Goal: Find specific page/section: Find specific page/section

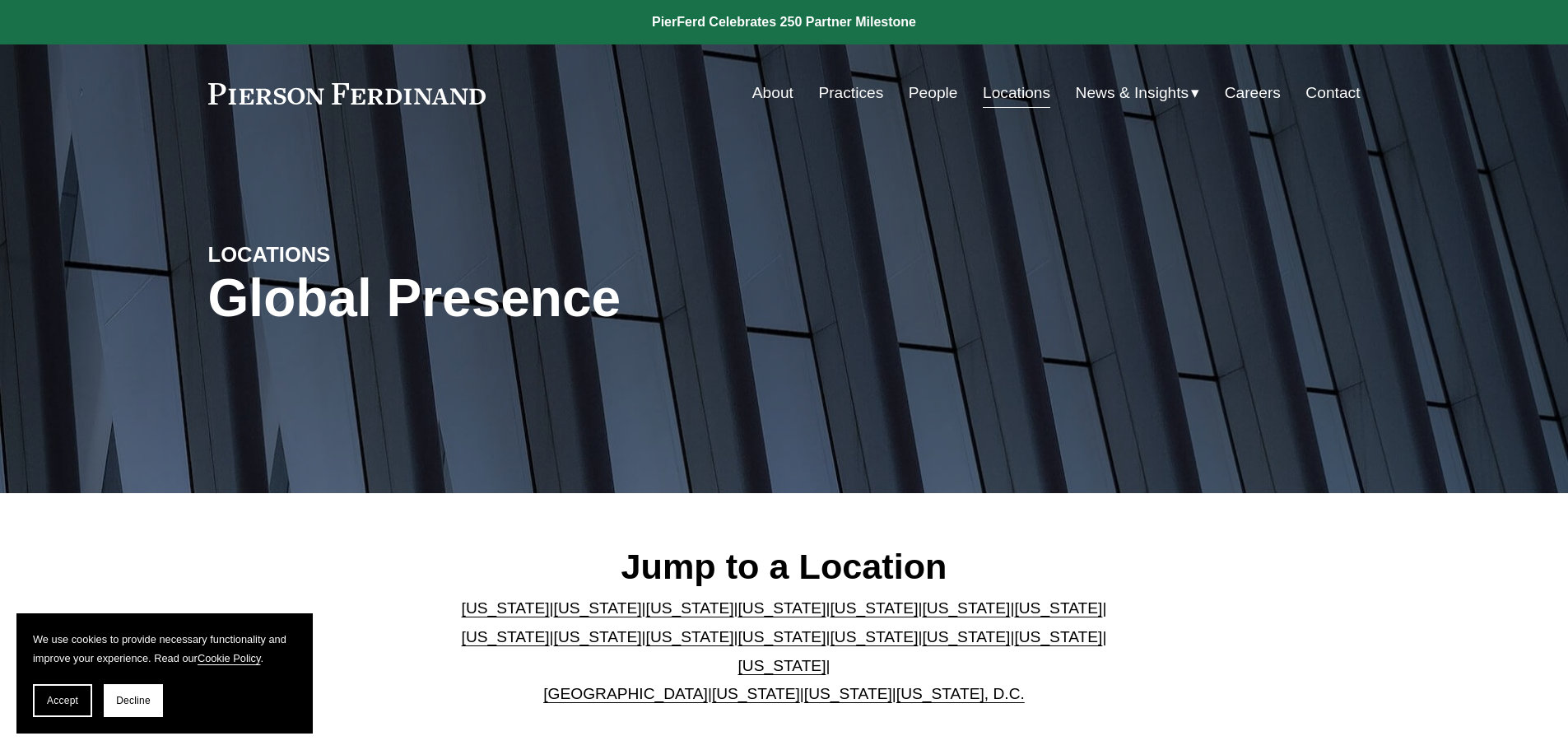
click at [995, 92] on link "Locations" at bounding box center [1016, 93] width 67 height 32
click at [646, 643] on link "[US_STATE]" at bounding box center [690, 637] width 88 height 17
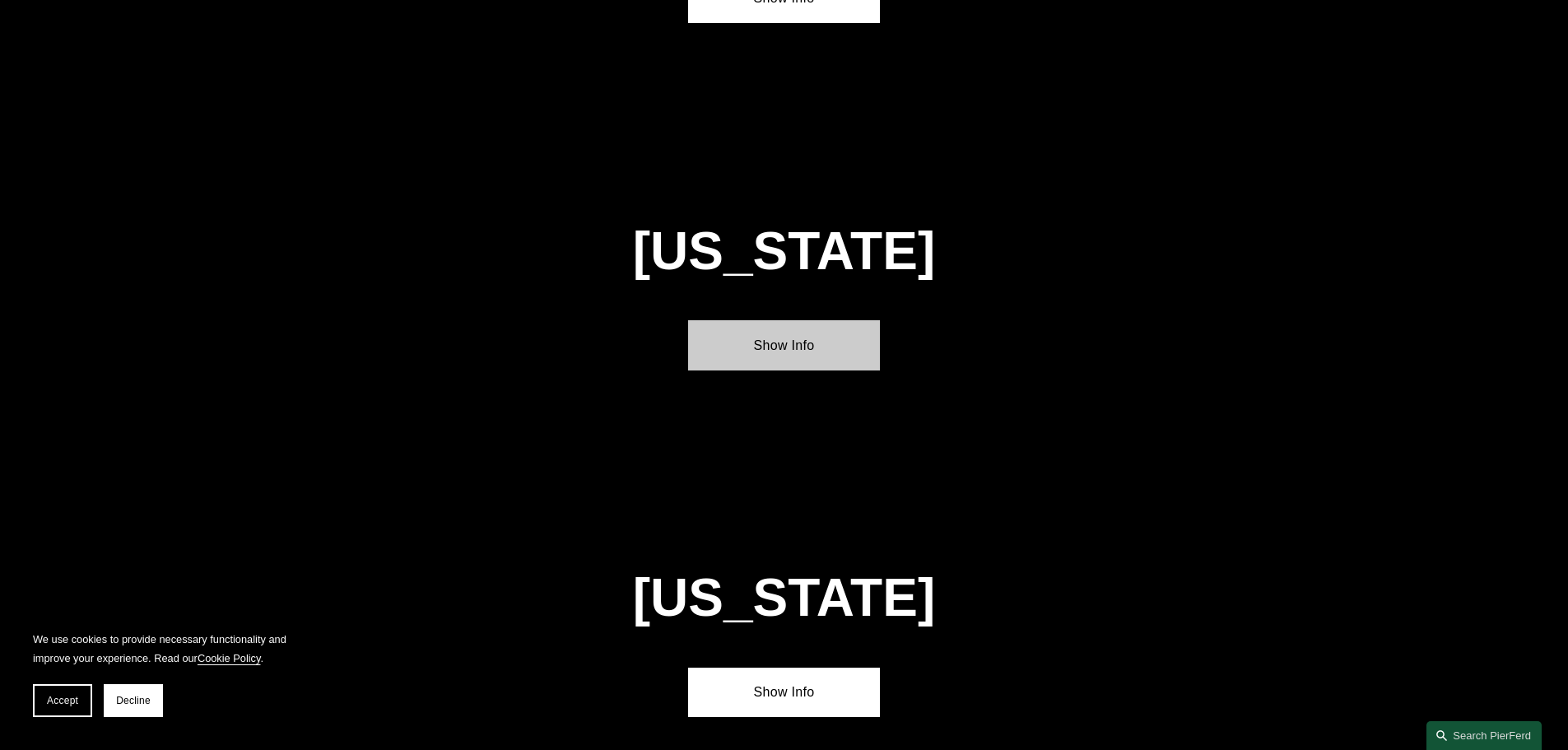
scroll to position [3870, 0]
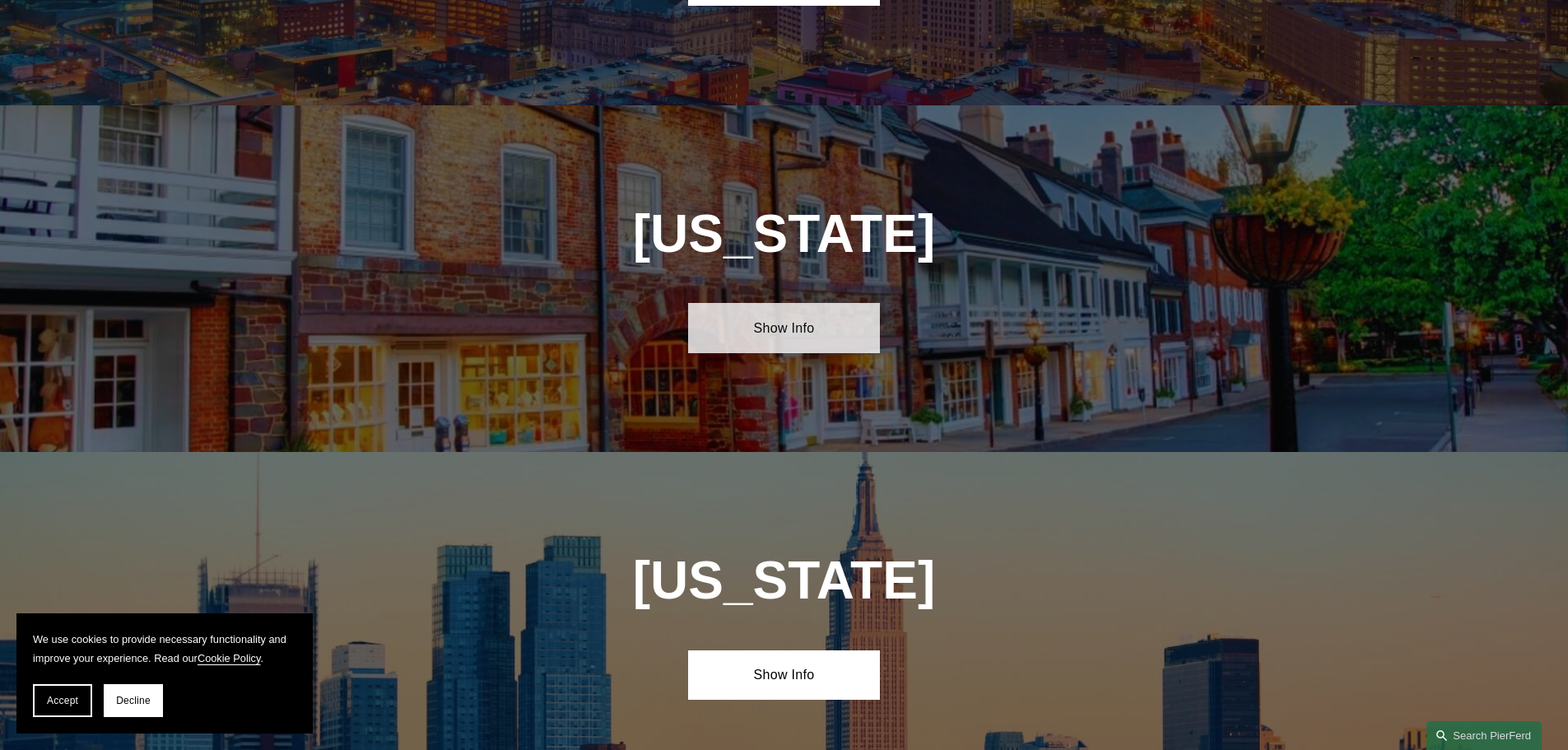
click at [769, 303] on link "Show Info" at bounding box center [784, 327] width 191 height 49
